Goal: Transaction & Acquisition: Obtain resource

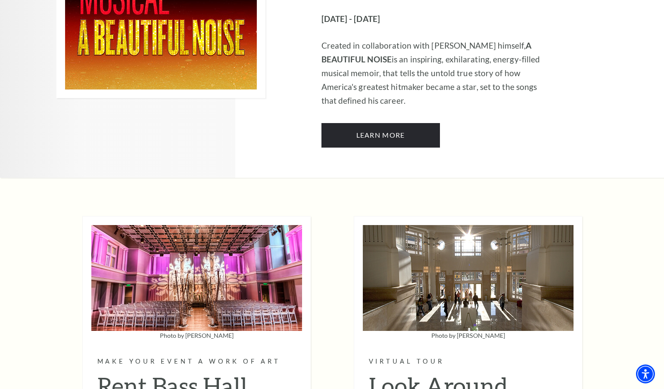
scroll to position [2467, 0]
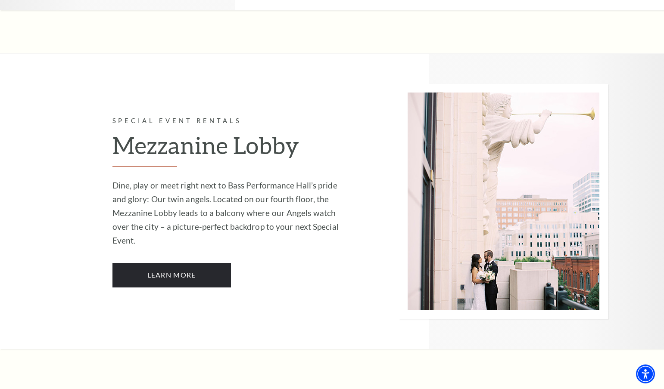
scroll to position [1737, 0]
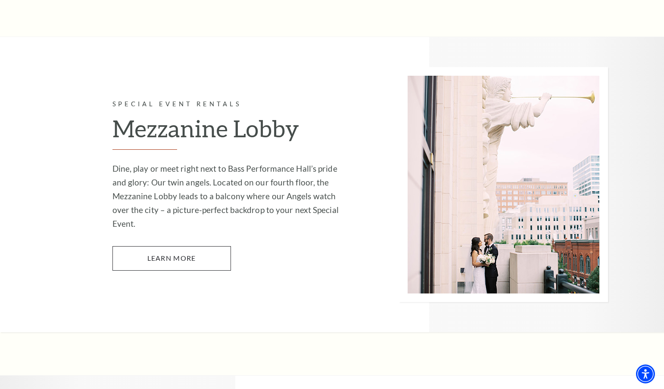
click at [193, 246] on link "Learn More" at bounding box center [171, 258] width 118 height 24
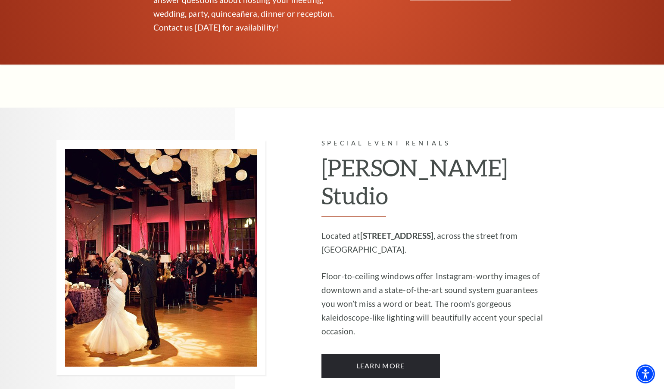
scroll to position [620, 0]
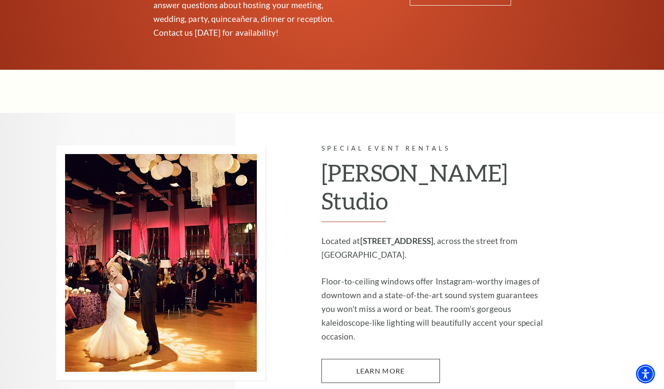
click at [380, 359] on link "Learn More" at bounding box center [380, 371] width 118 height 24
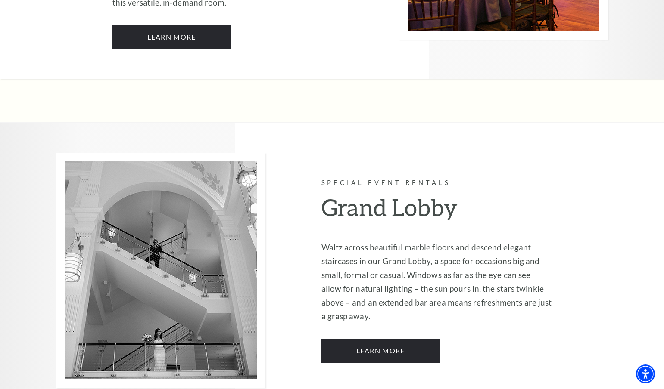
scroll to position [1327, 0]
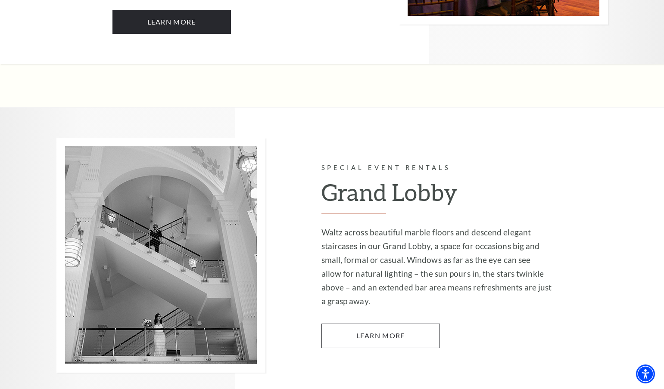
click at [350, 324] on link "Learn More" at bounding box center [380, 336] width 118 height 24
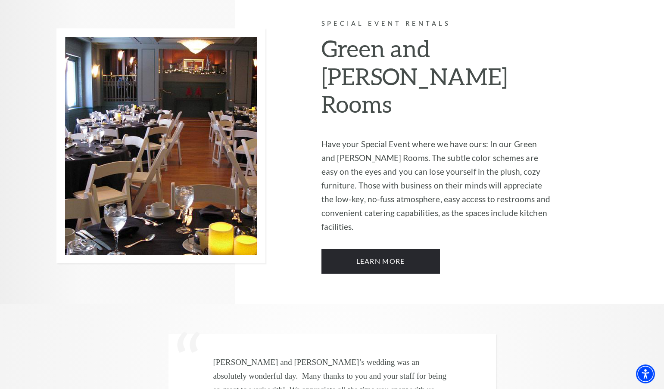
scroll to position [2125, 0]
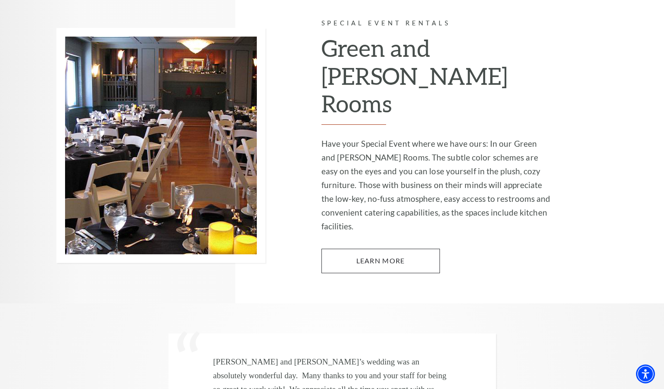
click at [371, 249] on link "Learn More" at bounding box center [380, 261] width 118 height 24
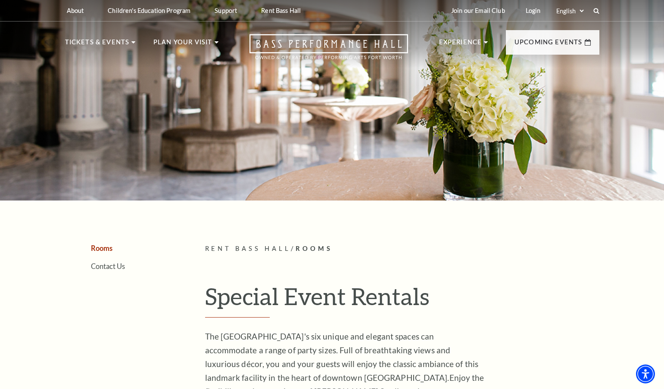
scroll to position [0, 0]
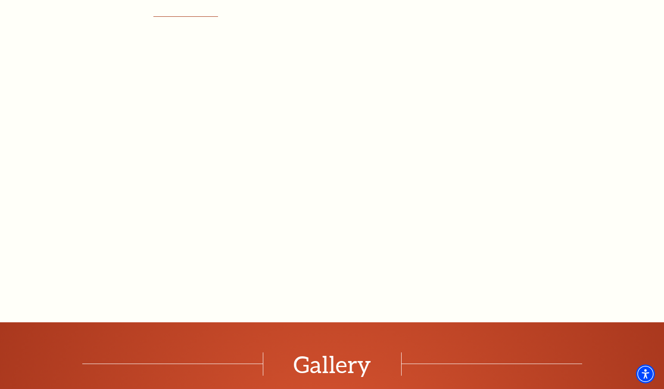
scroll to position [666, 0]
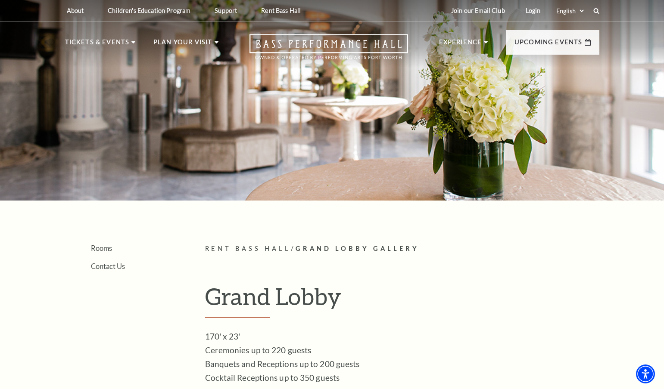
click at [382, 289] on h1 "Grand Lobby" at bounding box center [402, 300] width 394 height 35
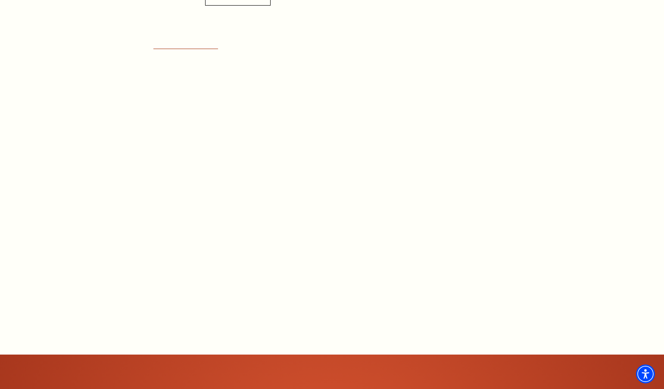
scroll to position [471, 0]
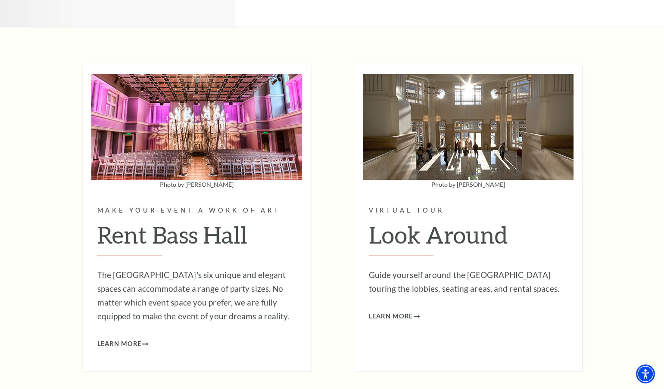
scroll to position [2620, 0]
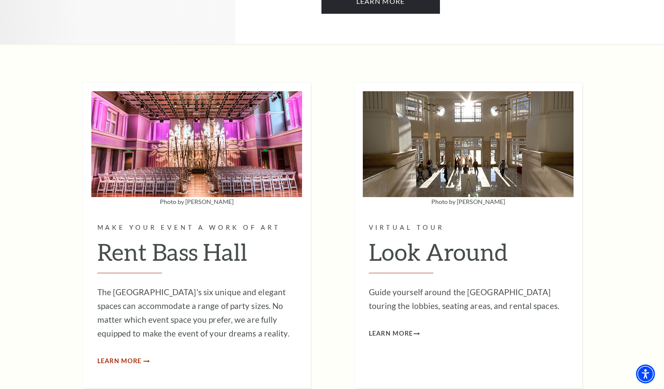
click at [131, 356] on span "Learn More" at bounding box center [119, 361] width 44 height 11
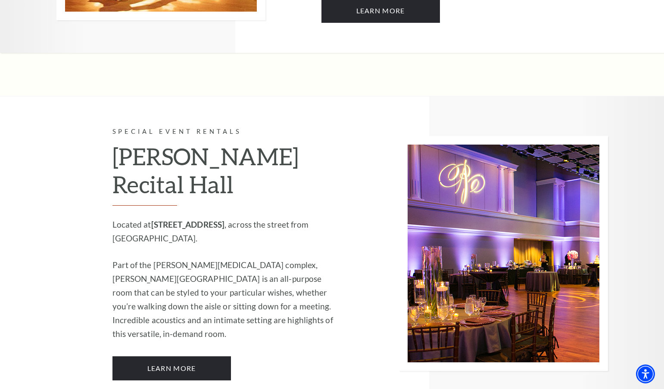
scroll to position [983, 0]
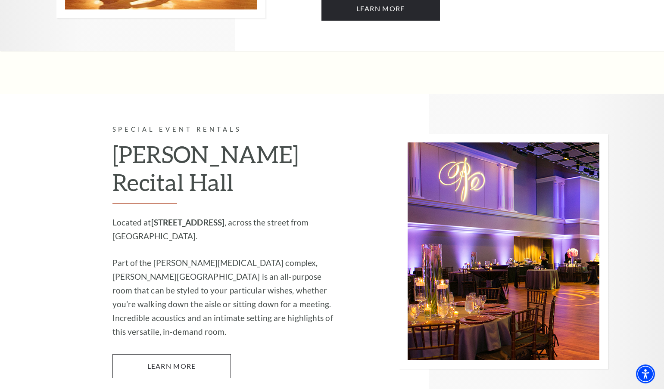
click at [200, 355] on link "Learn More" at bounding box center [171, 367] width 118 height 24
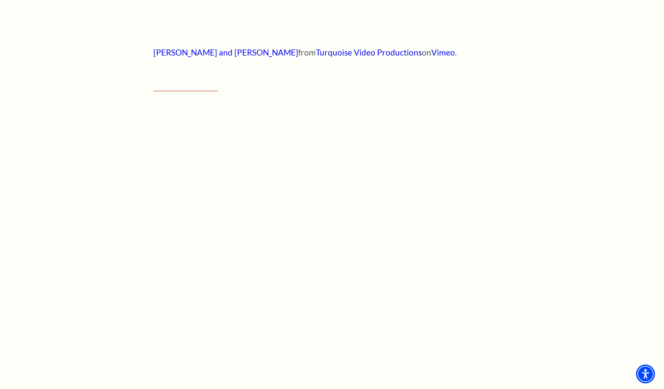
scroll to position [592, 0]
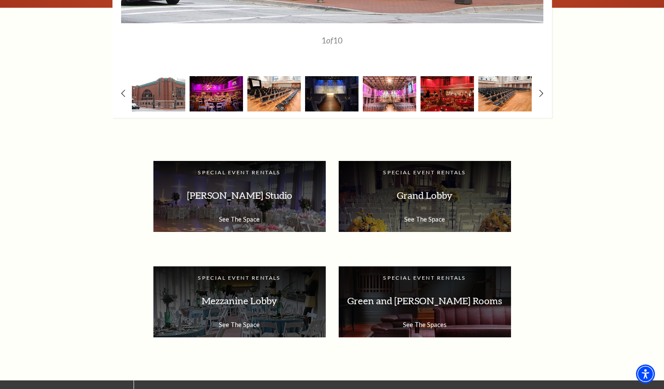
scroll to position [1333, 0]
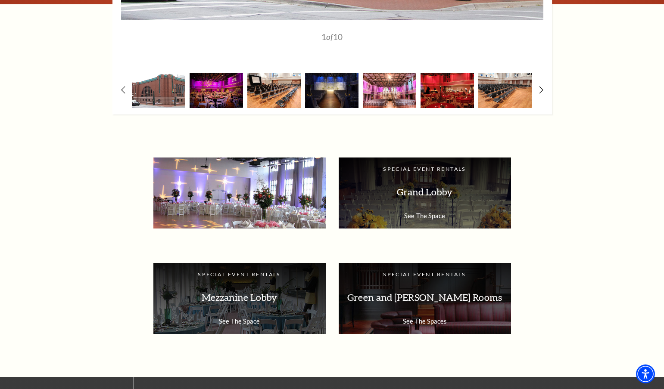
click at [265, 195] on p "McDavid Studio" at bounding box center [239, 192] width 155 height 27
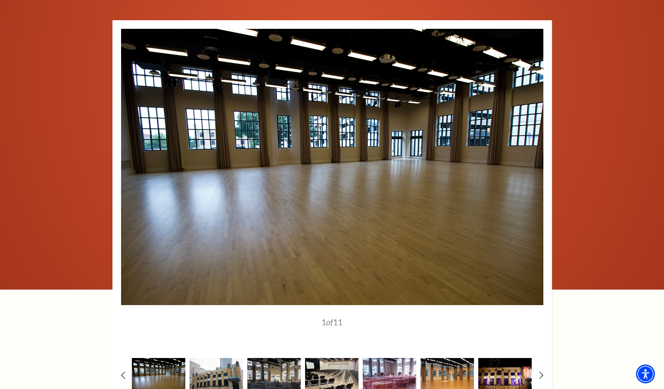
scroll to position [1046, 0]
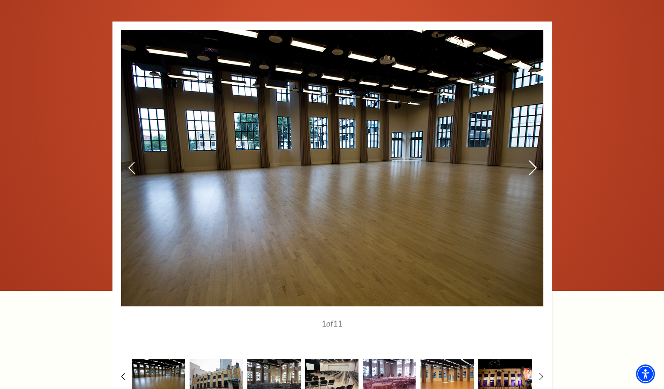
click at [533, 168] on use at bounding box center [533, 167] width 8 height 15
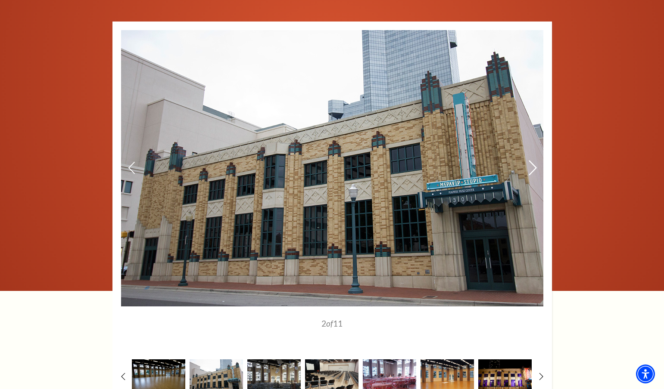
click at [533, 168] on use at bounding box center [533, 167] width 8 height 15
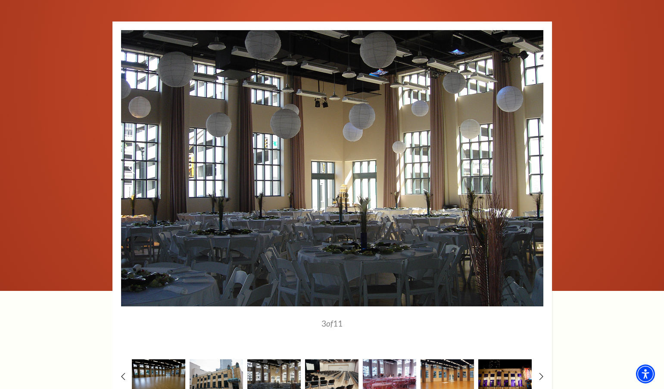
click at [533, 168] on use at bounding box center [533, 167] width 8 height 15
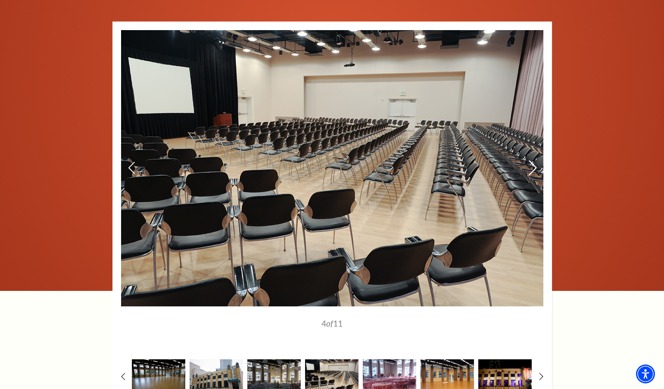
click at [533, 168] on use at bounding box center [533, 167] width 8 height 15
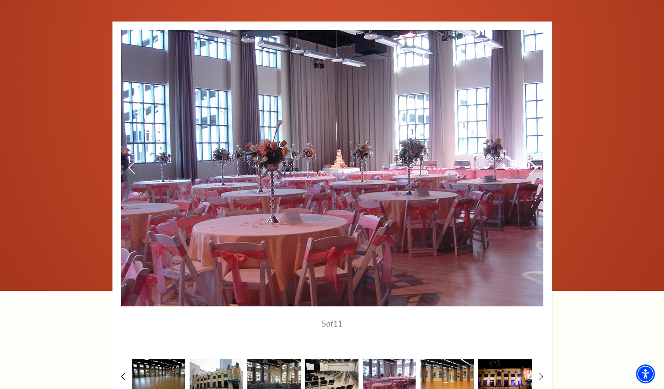
click at [533, 168] on use at bounding box center [533, 167] width 8 height 15
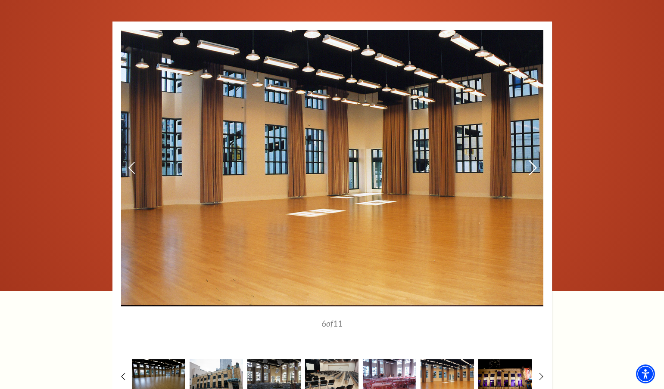
click at [533, 168] on use at bounding box center [533, 167] width 8 height 15
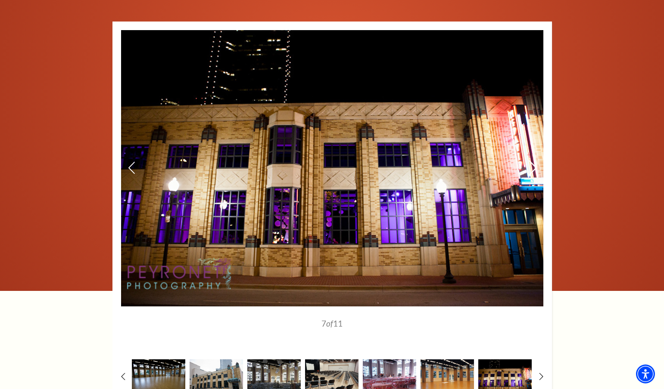
click at [533, 168] on use at bounding box center [533, 167] width 8 height 15
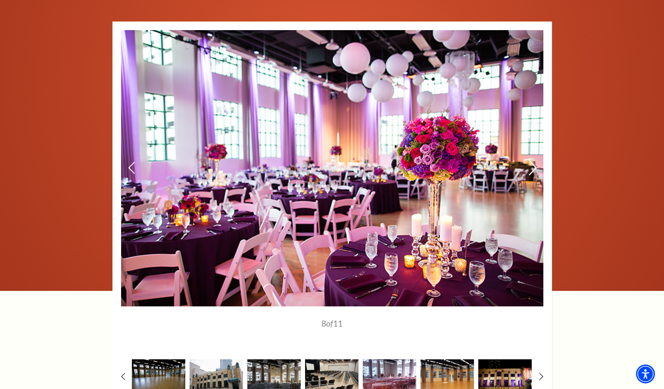
click at [533, 168] on use at bounding box center [533, 167] width 8 height 15
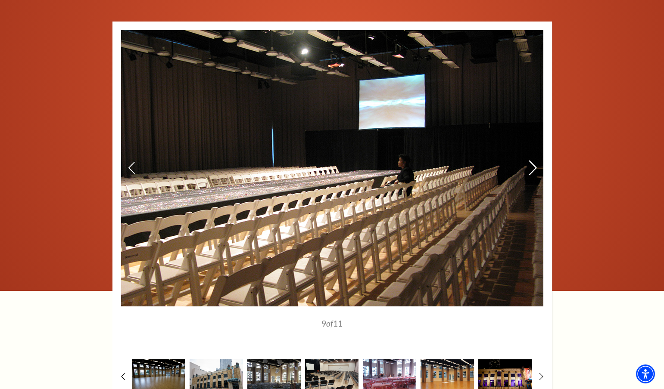
click at [533, 168] on use at bounding box center [533, 167] width 8 height 15
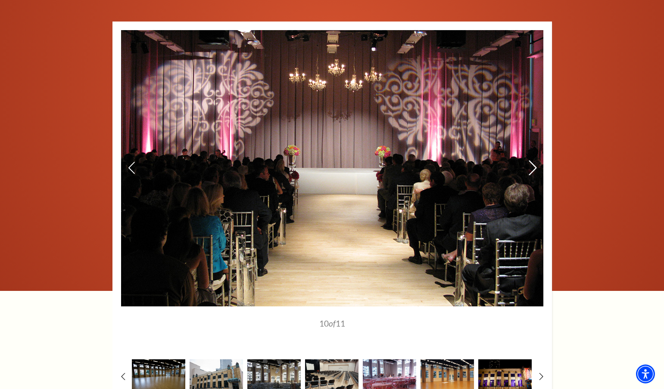
click at [533, 168] on use at bounding box center [533, 167] width 8 height 15
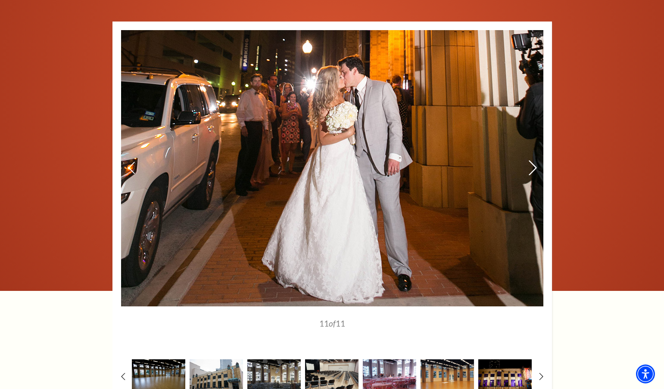
click at [533, 168] on use at bounding box center [533, 167] width 8 height 15
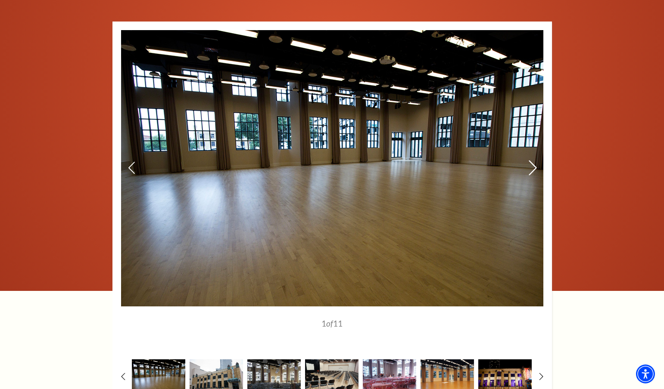
click at [533, 168] on use at bounding box center [533, 167] width 8 height 15
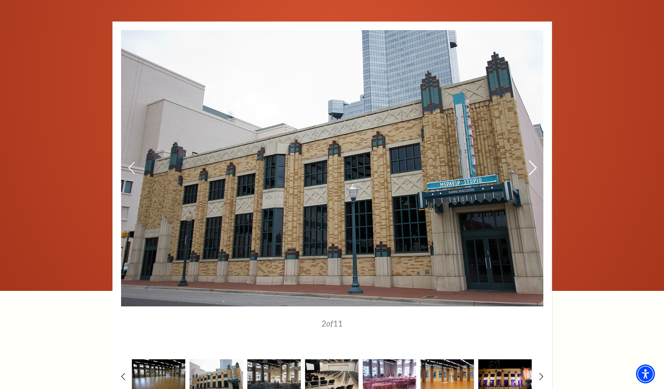
click at [533, 168] on use at bounding box center [533, 167] width 8 height 15
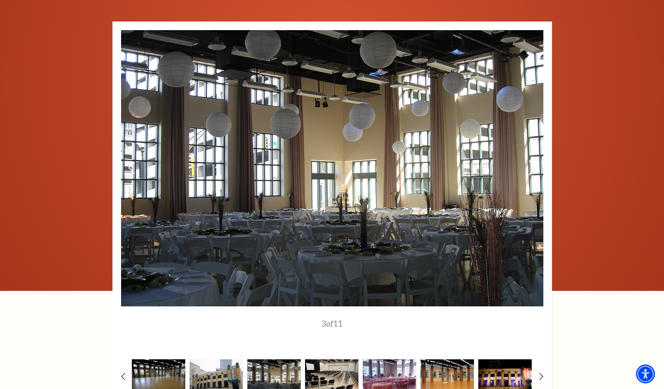
click at [533, 168] on use at bounding box center [533, 167] width 8 height 15
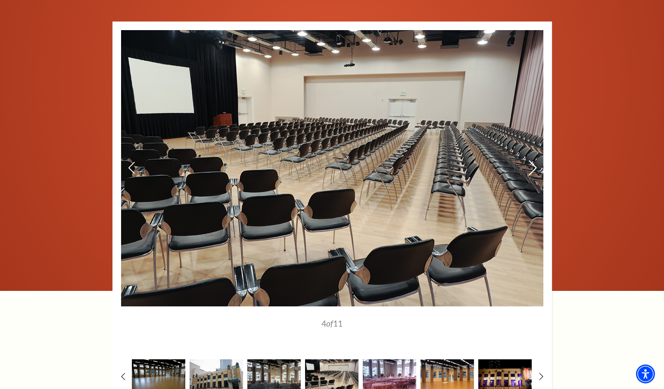
click at [533, 168] on use at bounding box center [533, 167] width 8 height 15
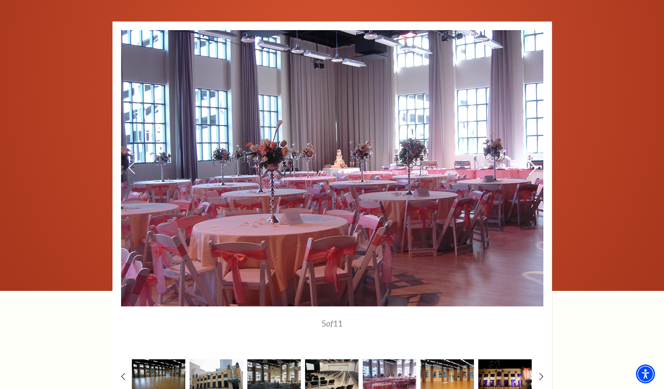
click at [533, 168] on use at bounding box center [533, 167] width 8 height 15
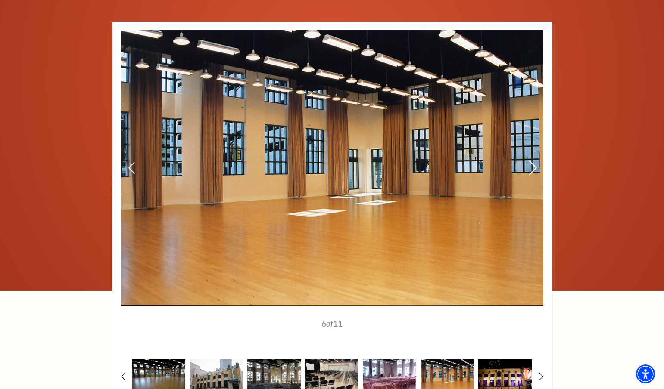
click at [533, 168] on use at bounding box center [533, 167] width 8 height 15
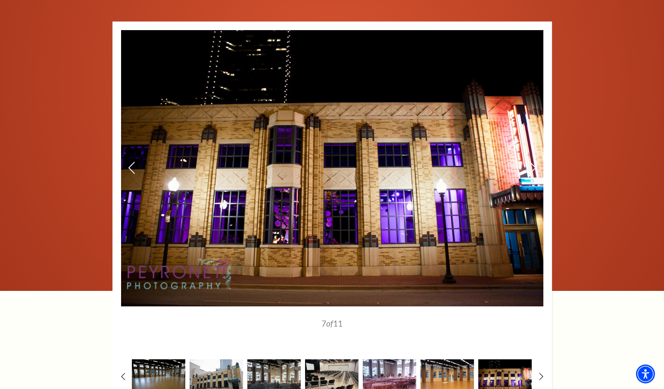
click at [538, 164] on img at bounding box center [332, 168] width 422 height 277
click at [533, 164] on icon at bounding box center [532, 167] width 9 height 15
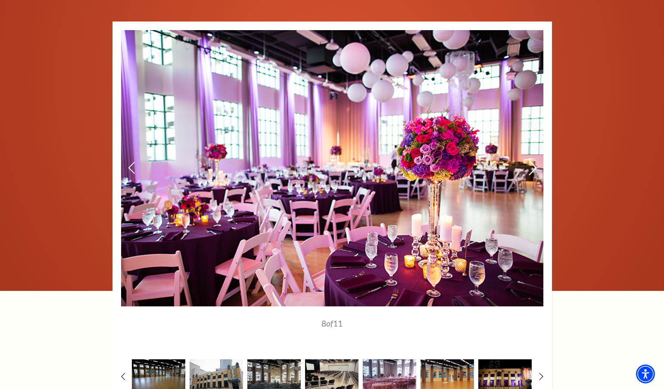
click at [533, 164] on icon at bounding box center [532, 167] width 9 height 15
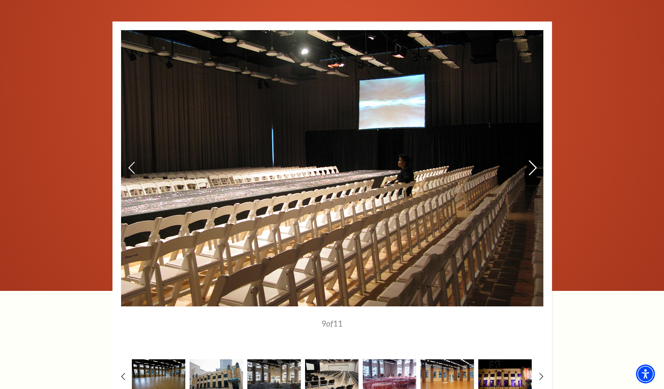
click at [533, 164] on icon at bounding box center [532, 167] width 9 height 15
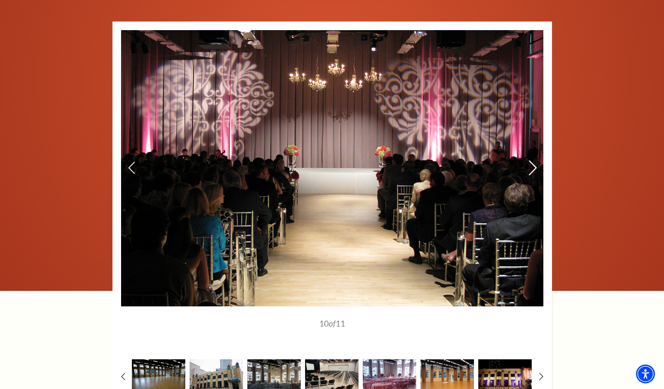
click at [533, 164] on icon at bounding box center [532, 167] width 9 height 15
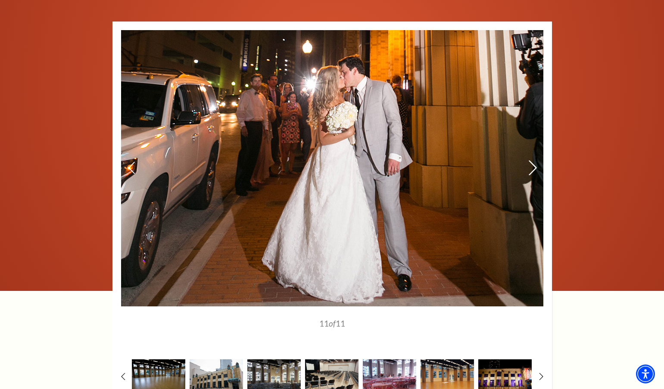
click at [533, 164] on icon at bounding box center [532, 167] width 9 height 15
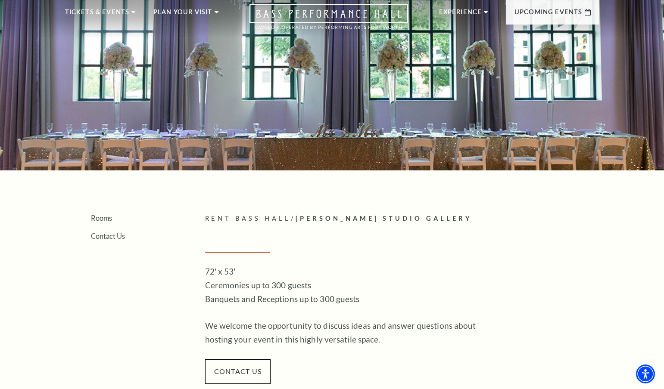
scroll to position [28, 0]
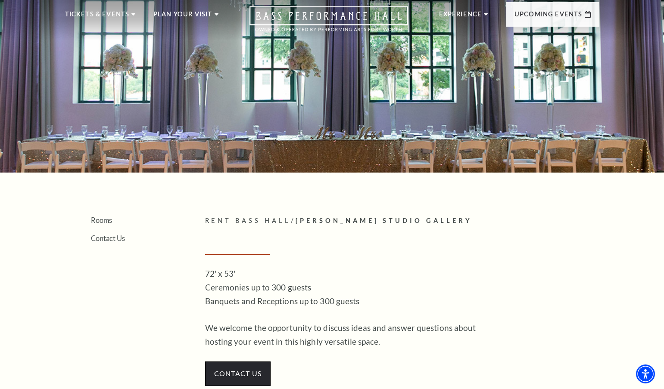
click at [255, 368] on span "contact us" at bounding box center [238, 374] width 66 height 24
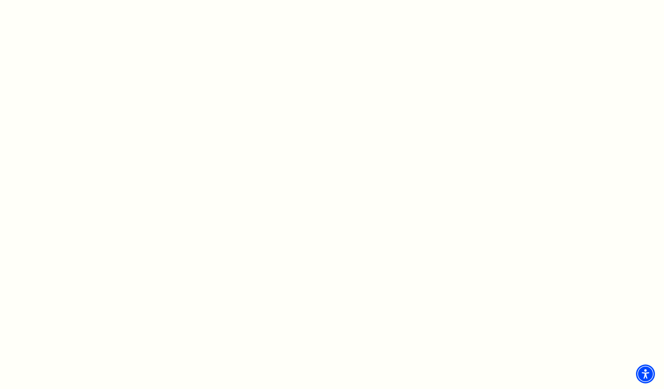
scroll to position [525, 0]
click at [578, 252] on div at bounding box center [402, 68] width 375 height 527
click at [547, 130] on div at bounding box center [402, 124] width 375 height 527
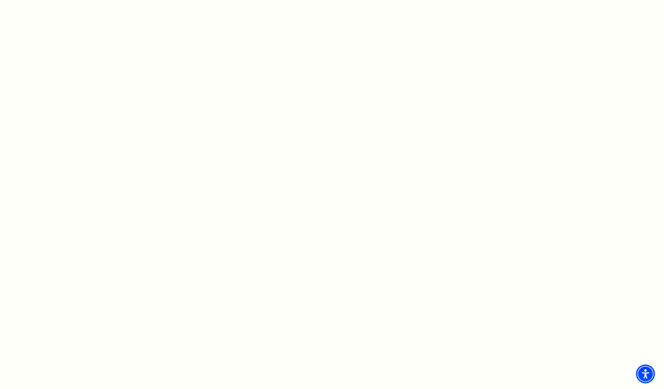
click at [504, 212] on div at bounding box center [402, 60] width 375 height 556
